Goal: Navigation & Orientation: Find specific page/section

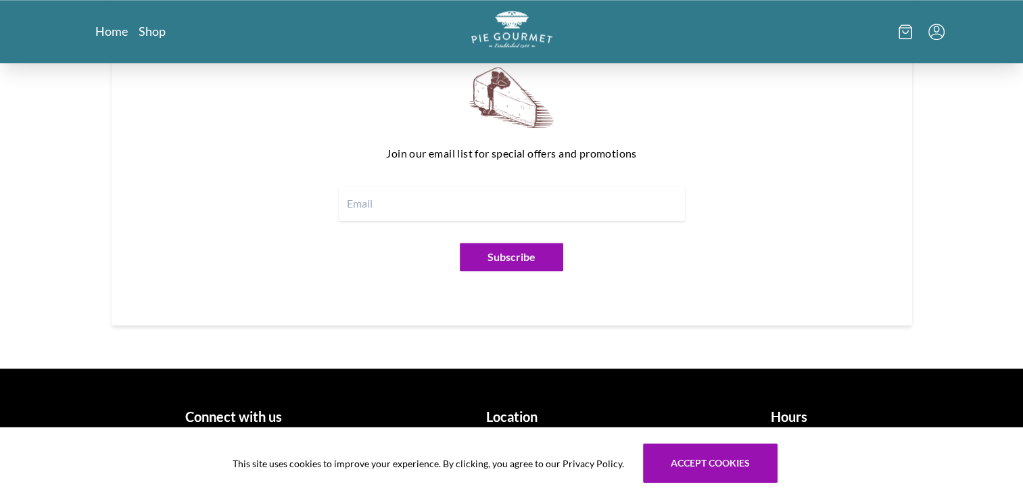
scroll to position [1673, 0]
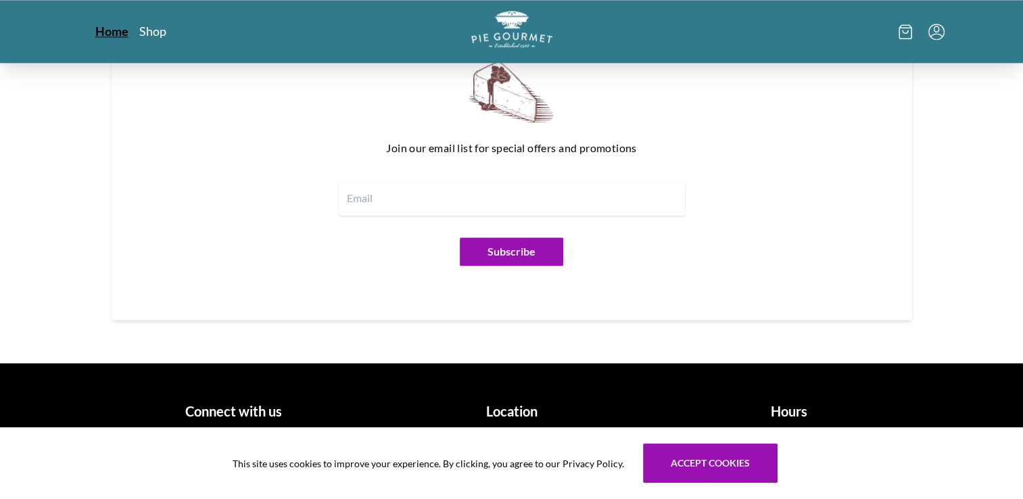
click at [109, 29] on link "Home" at bounding box center [111, 31] width 33 height 16
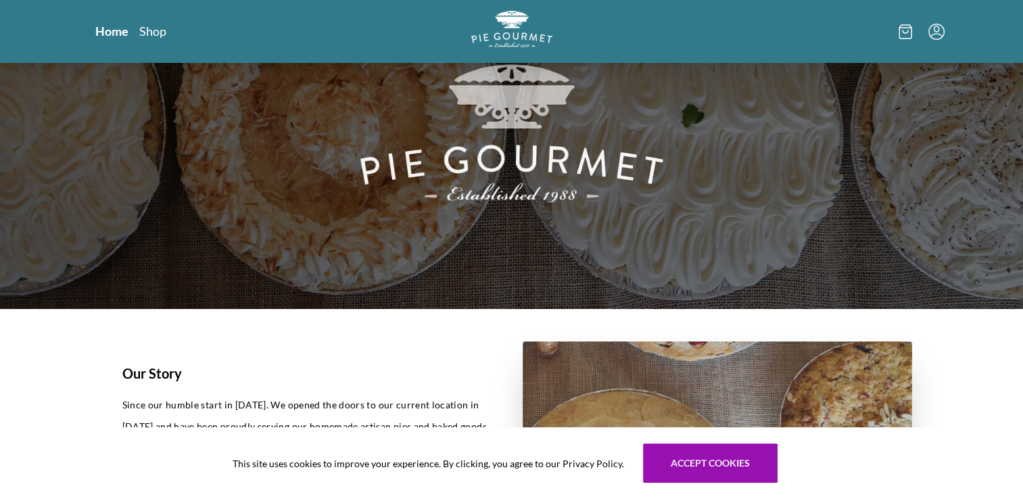
scroll to position [259, 0]
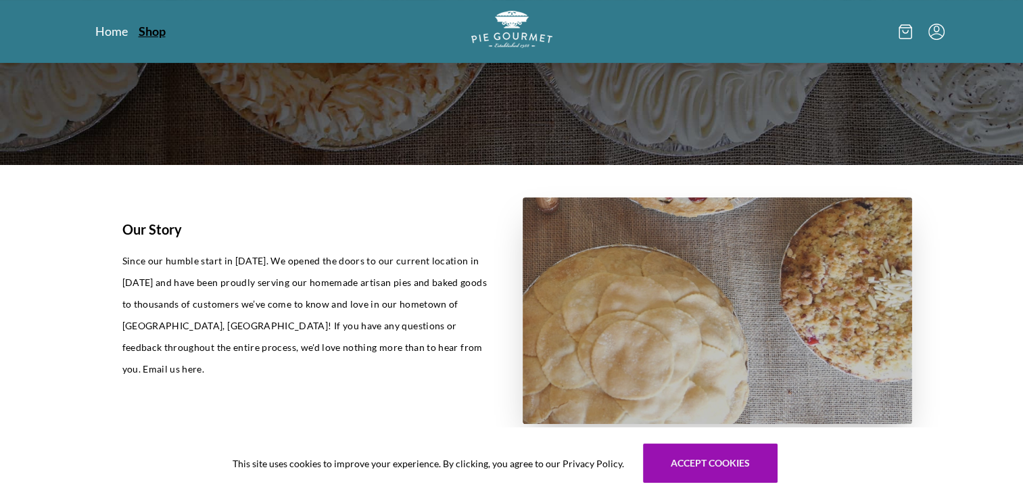
click at [145, 26] on link "Shop" at bounding box center [152, 31] width 27 height 16
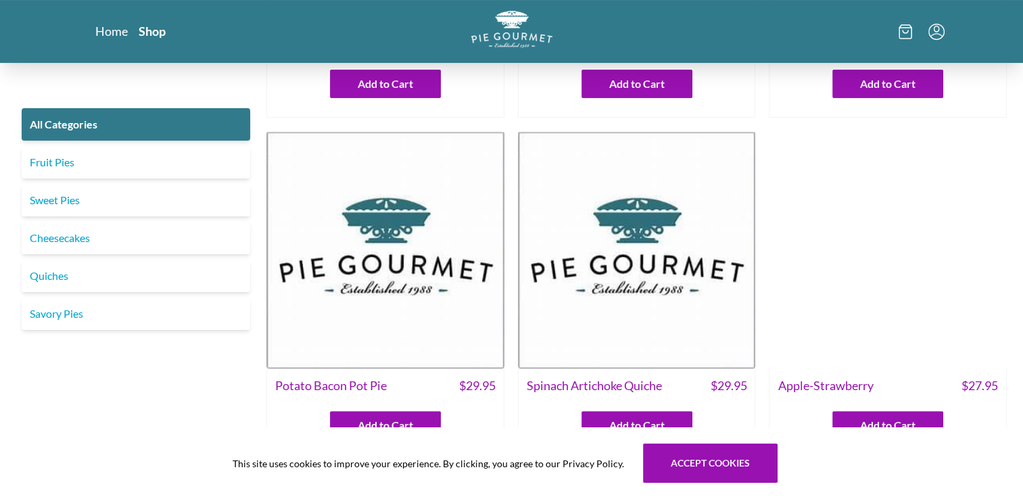
scroll to position [281, 0]
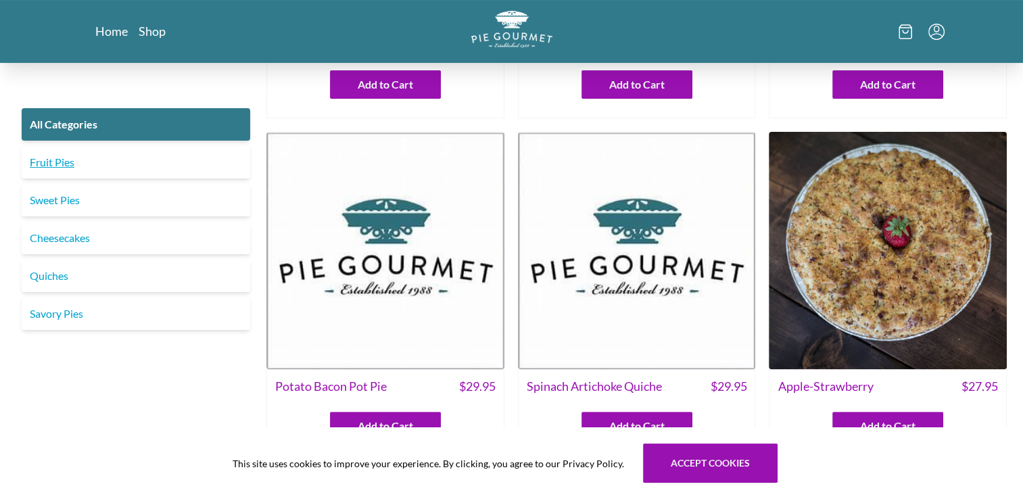
click at [59, 164] on link "Fruit Pies" at bounding box center [136, 162] width 228 height 32
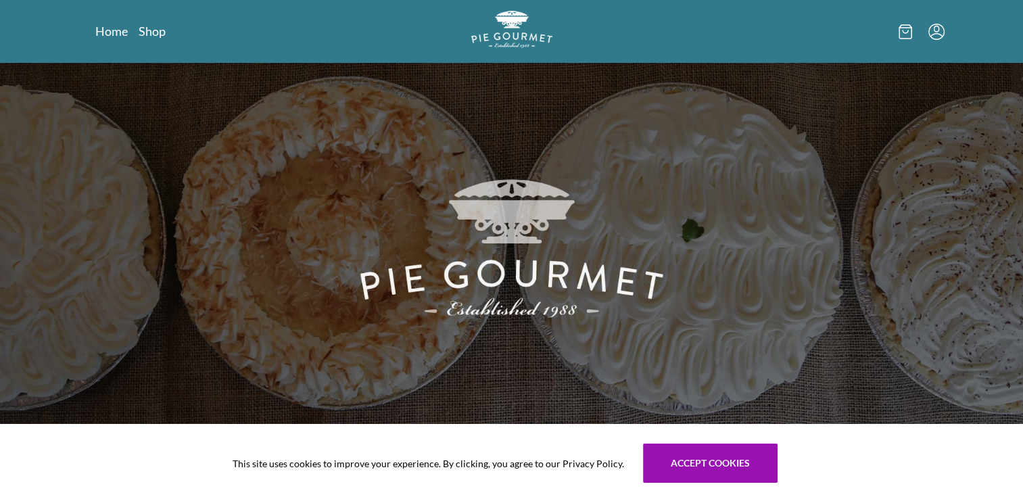
scroll to position [259, 0]
